Goal: Transaction & Acquisition: Download file/media

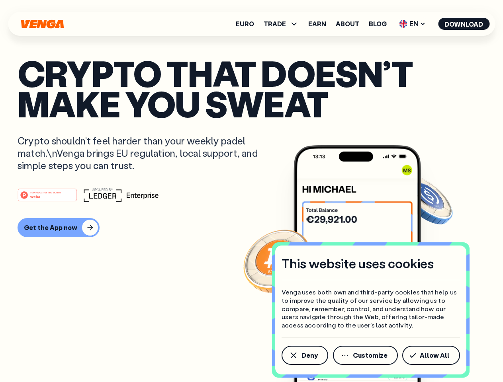
click at [251, 191] on div "#1 PRODUCT OF THE MONTH Web3" at bounding box center [252, 195] width 468 height 14
click at [304, 356] on span "Deny" at bounding box center [309, 355] width 16 height 6
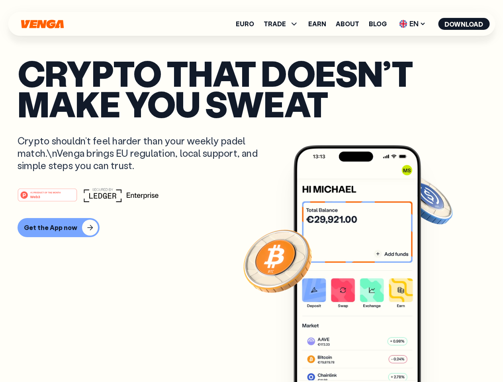
click at [366, 356] on img at bounding box center [357, 278] width 127 height 267
click at [432, 356] on article "Crypto that doesn’t make you sweat Crypto shouldn’t feel harder than your weekl…" at bounding box center [252, 207] width 468 height 299
click at [284, 24] on span "TRADE" at bounding box center [275, 24] width 22 height 6
click at [413, 24] on span "EN" at bounding box center [412, 24] width 32 height 13
click at [464, 24] on button "Download" at bounding box center [463, 24] width 51 height 12
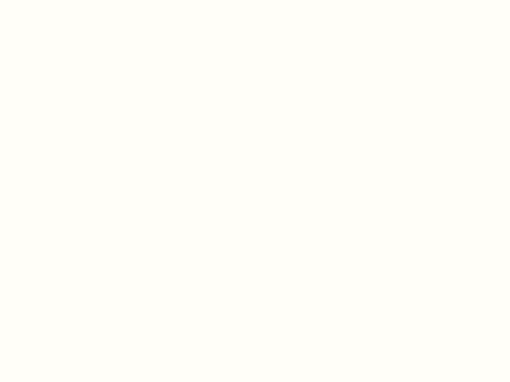
click at [57, 0] on html "This website uses cookies Venga uses both own and third-party cookies that help…" at bounding box center [255, 0] width 510 height 0
click at [49, 0] on html "This website uses cookies Venga uses both own and third-party cookies that help…" at bounding box center [255, 0] width 510 height 0
